Goal: Task Accomplishment & Management: Use online tool/utility

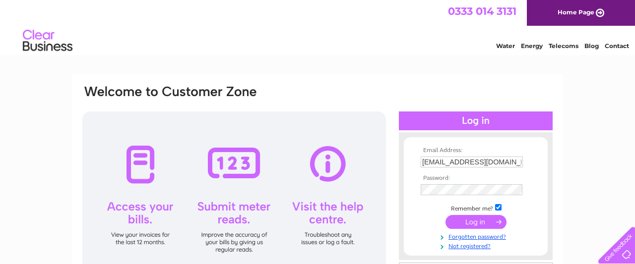
click at [475, 224] on input "submit" at bounding box center [475, 222] width 61 height 14
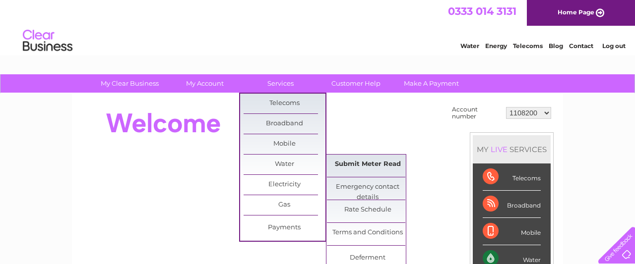
click at [378, 166] on link "Submit Meter Read" at bounding box center [368, 165] width 82 height 20
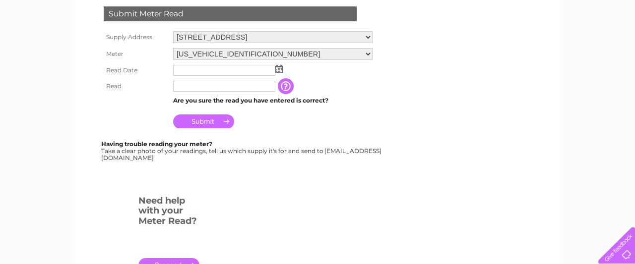
scroll to position [192, 0]
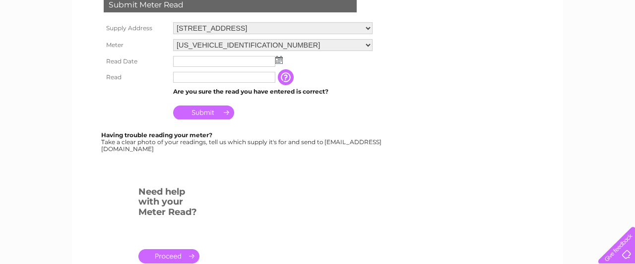
click at [283, 58] on td at bounding box center [273, 62] width 204 height 16
click at [279, 61] on img at bounding box center [278, 60] width 7 height 8
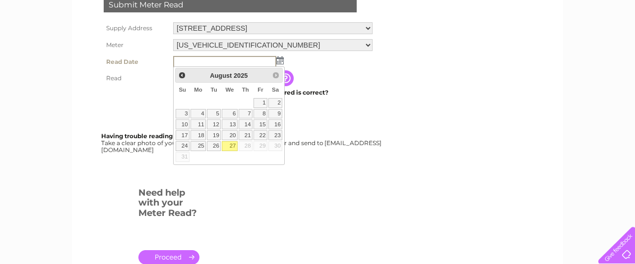
click at [230, 146] on link "27" at bounding box center [230, 146] width 16 height 10
type input "2025/08/27"
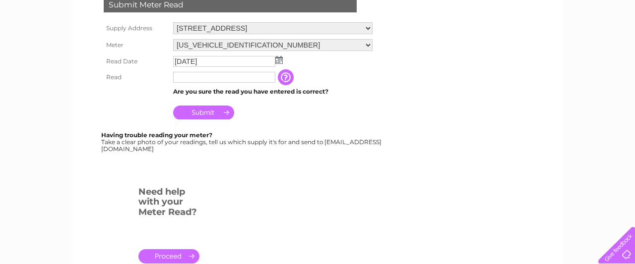
click at [198, 76] on input "text" at bounding box center [224, 77] width 102 height 11
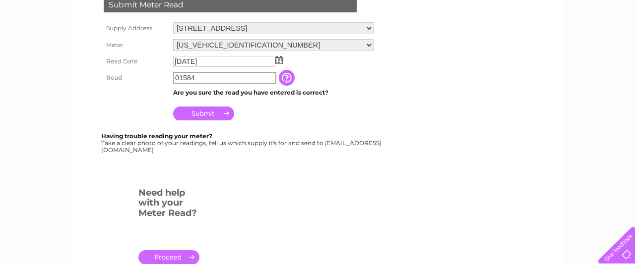
type input "01584"
click at [211, 115] on input "Submit" at bounding box center [203, 114] width 61 height 14
